Goal: Find contact information: Find contact information

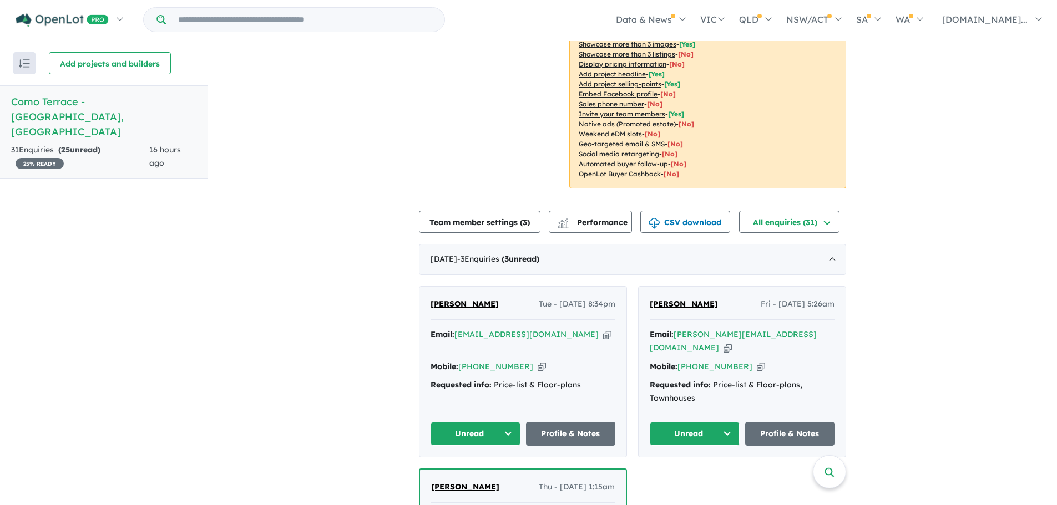
scroll to position [277, 0]
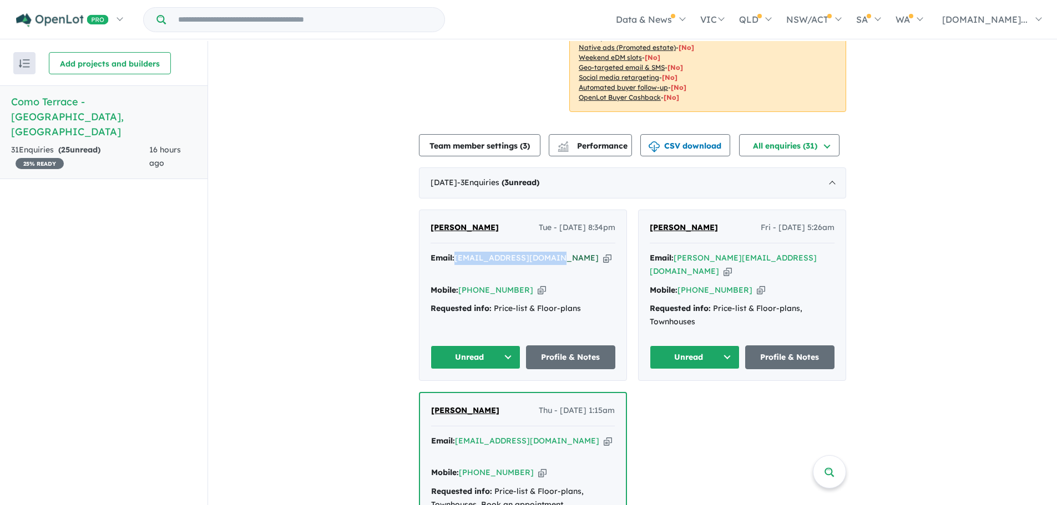
drag, startPoint x: 554, startPoint y: 258, endPoint x: 456, endPoint y: 262, distance: 98.3
click at [456, 262] on div "Email: daphnelobo54@gmsil.com Copied!" at bounding box center [522, 265] width 185 height 27
copy a%20Como%20Terrace%20-%20Como"] "[EMAIL_ADDRESS][DOMAIN_NAME]"
click at [538, 285] on icon "button" at bounding box center [542, 291] width 8 height 12
copy a%20Como%20Terrace%20-%20Como"] "[EMAIL_ADDRESS][DOMAIN_NAME]"
